Goal: Navigation & Orientation: Find specific page/section

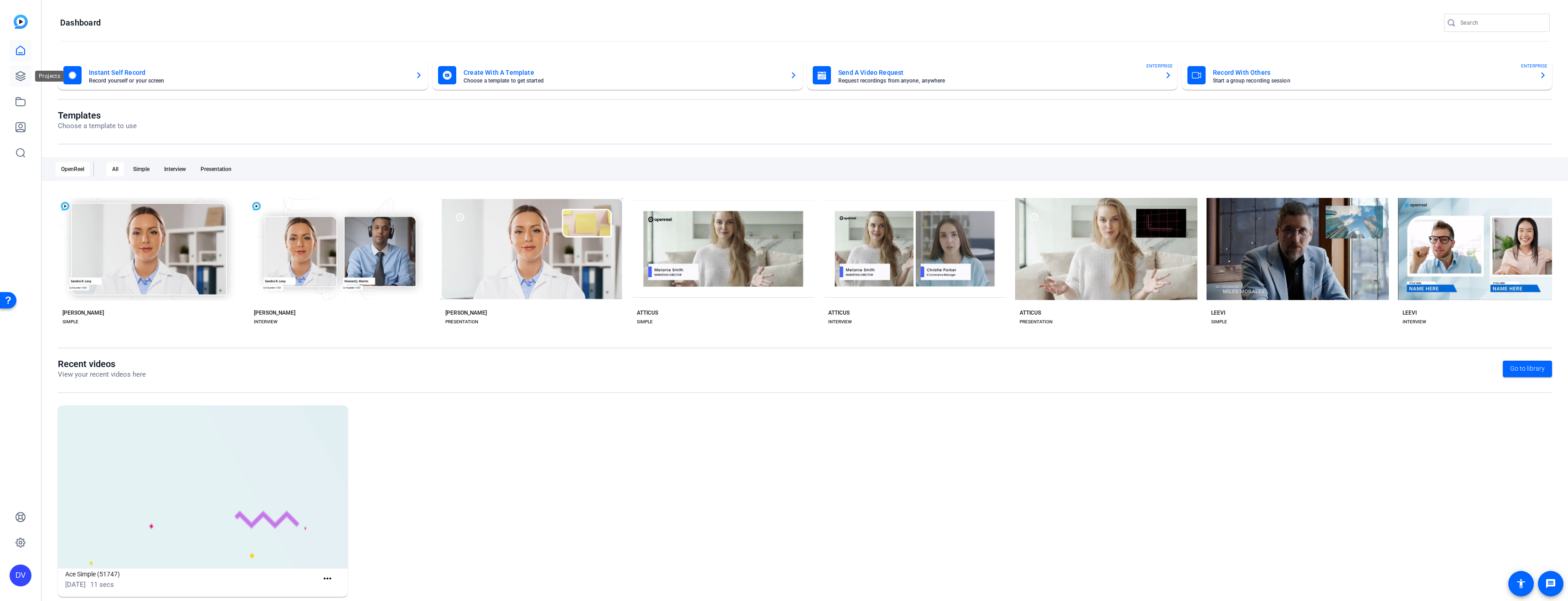
click at [11, 72] on link at bounding box center [20, 76] width 22 height 22
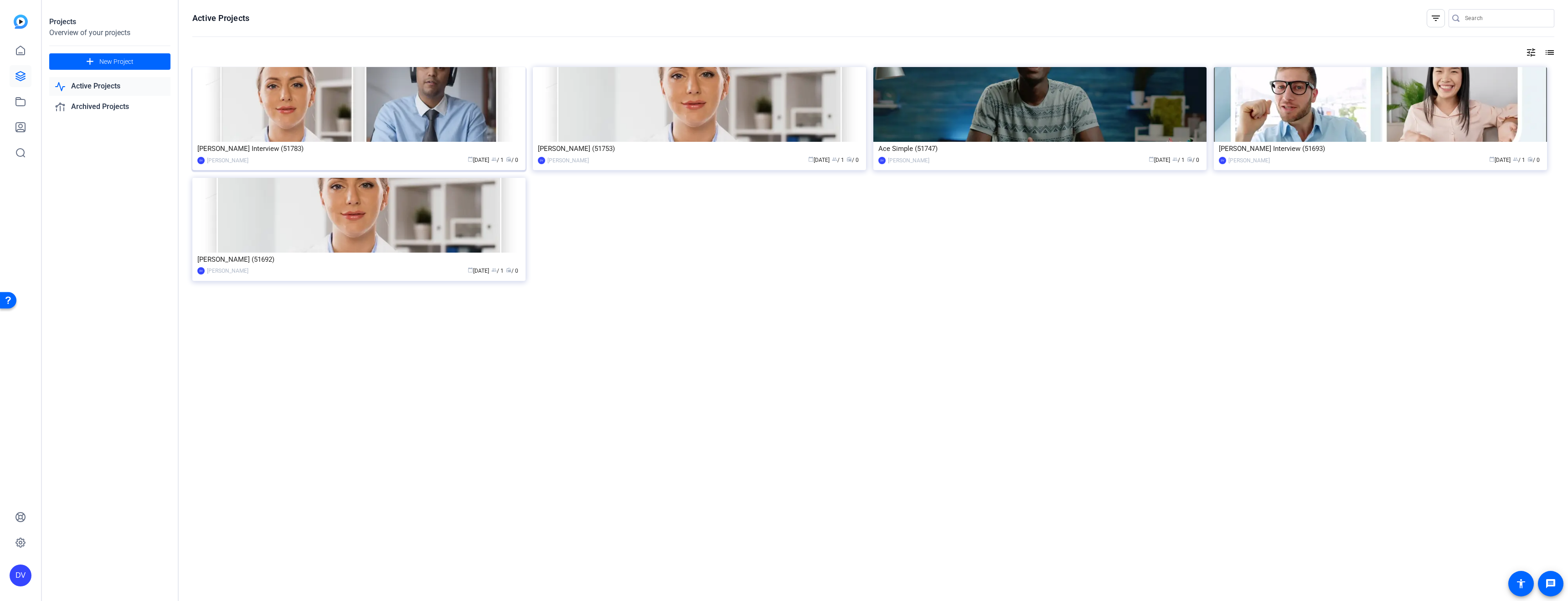
click at [258, 109] on img at bounding box center [359, 104] width 333 height 75
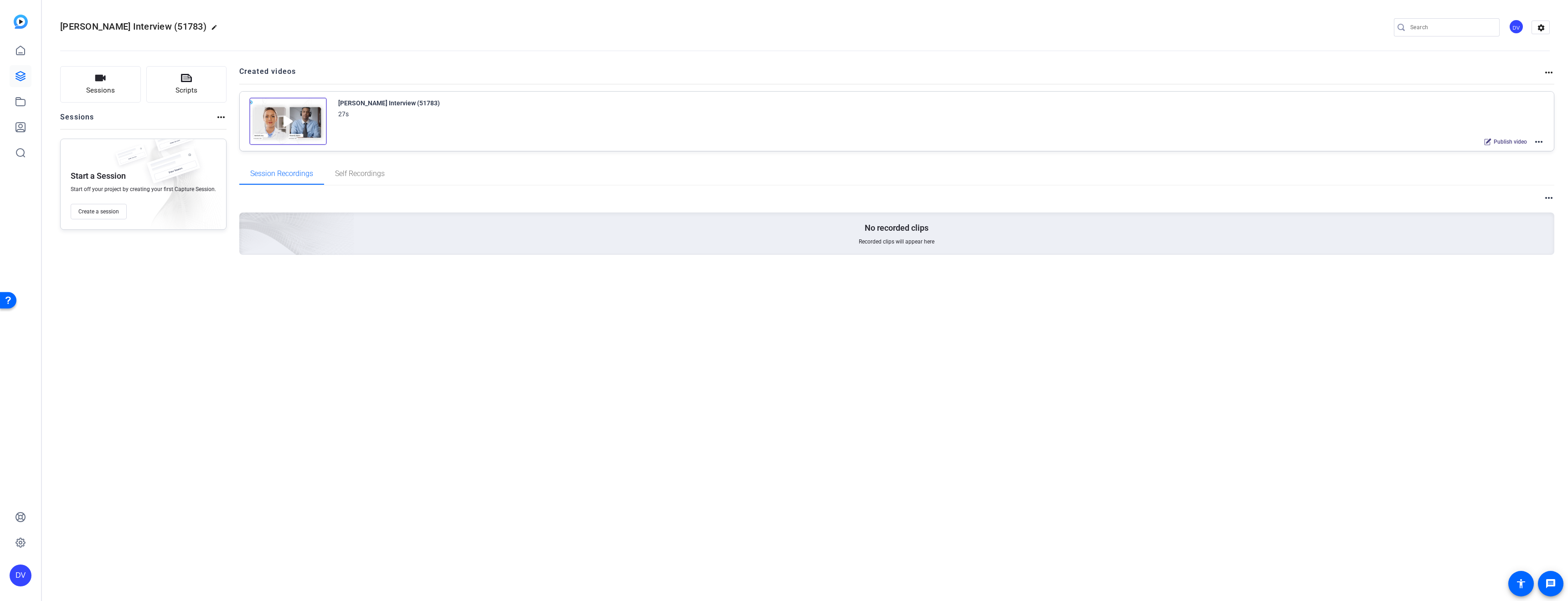
click at [17, 28] on img at bounding box center [20, 21] width 14 height 14
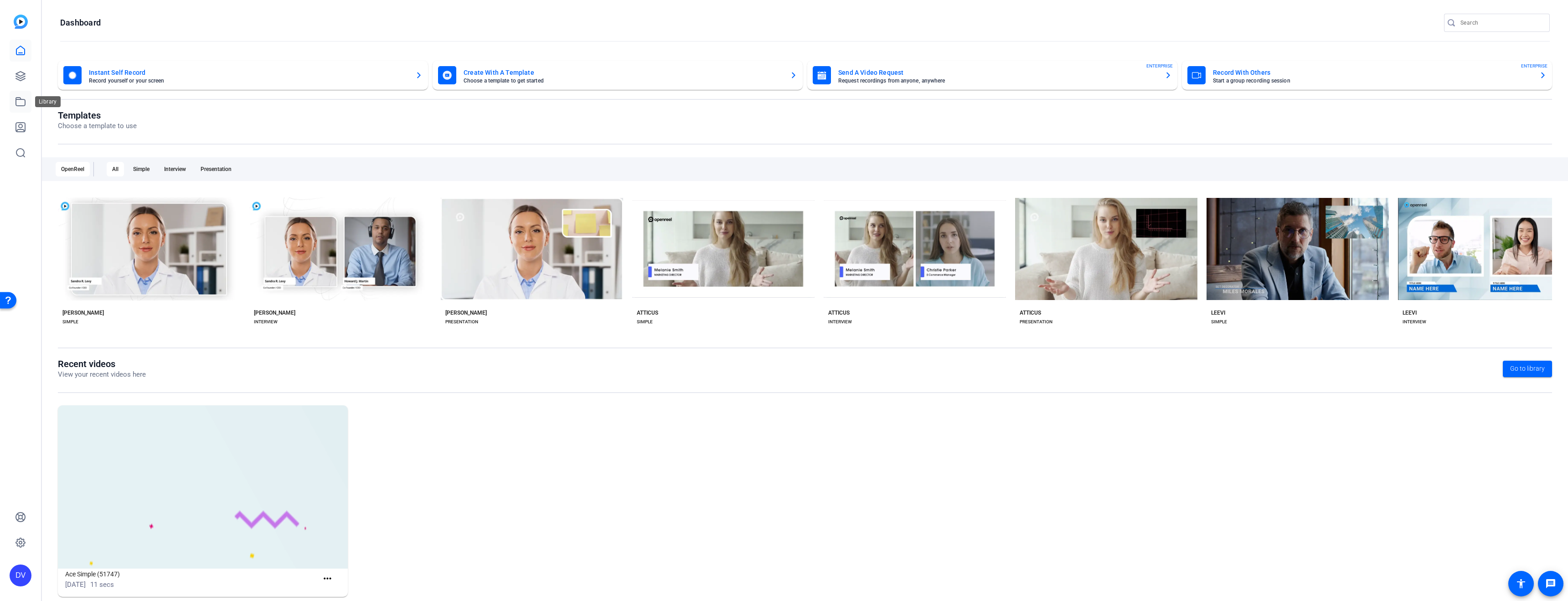
click at [28, 102] on link at bounding box center [20, 102] width 22 height 22
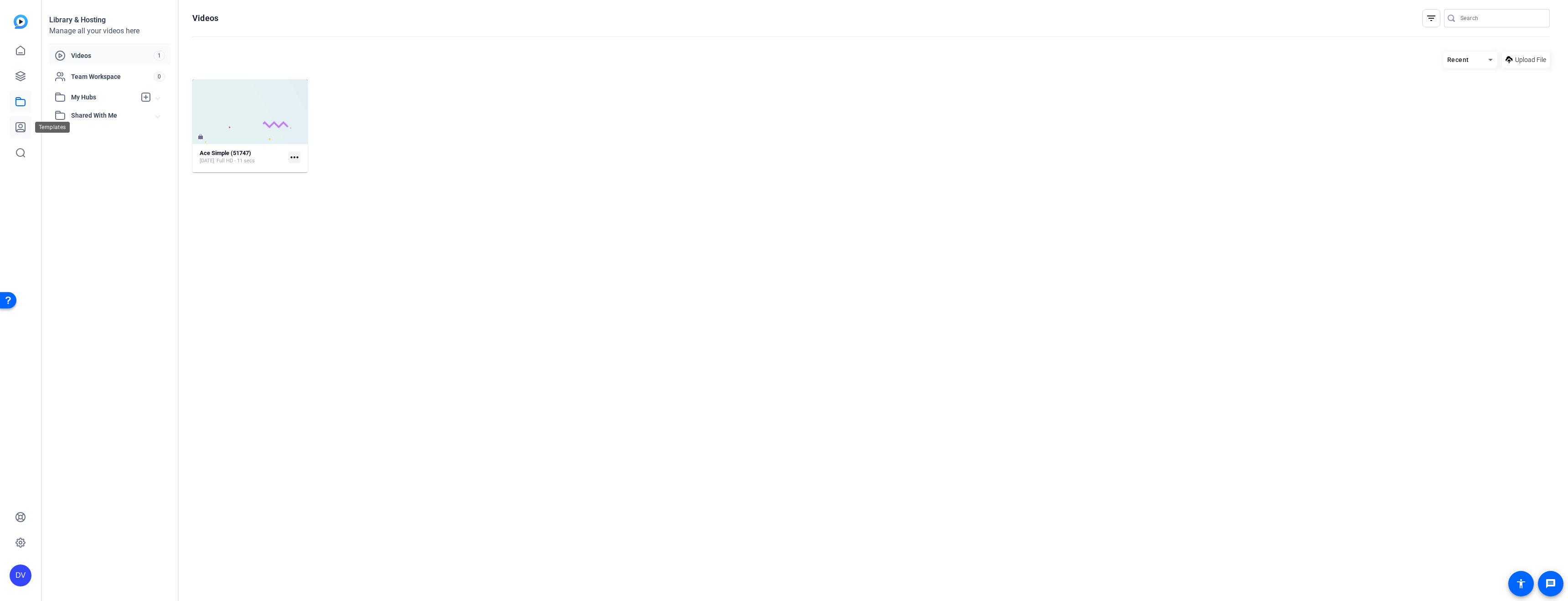
click at [19, 129] on icon at bounding box center [20, 127] width 9 height 9
